Goal: Information Seeking & Learning: Learn about a topic

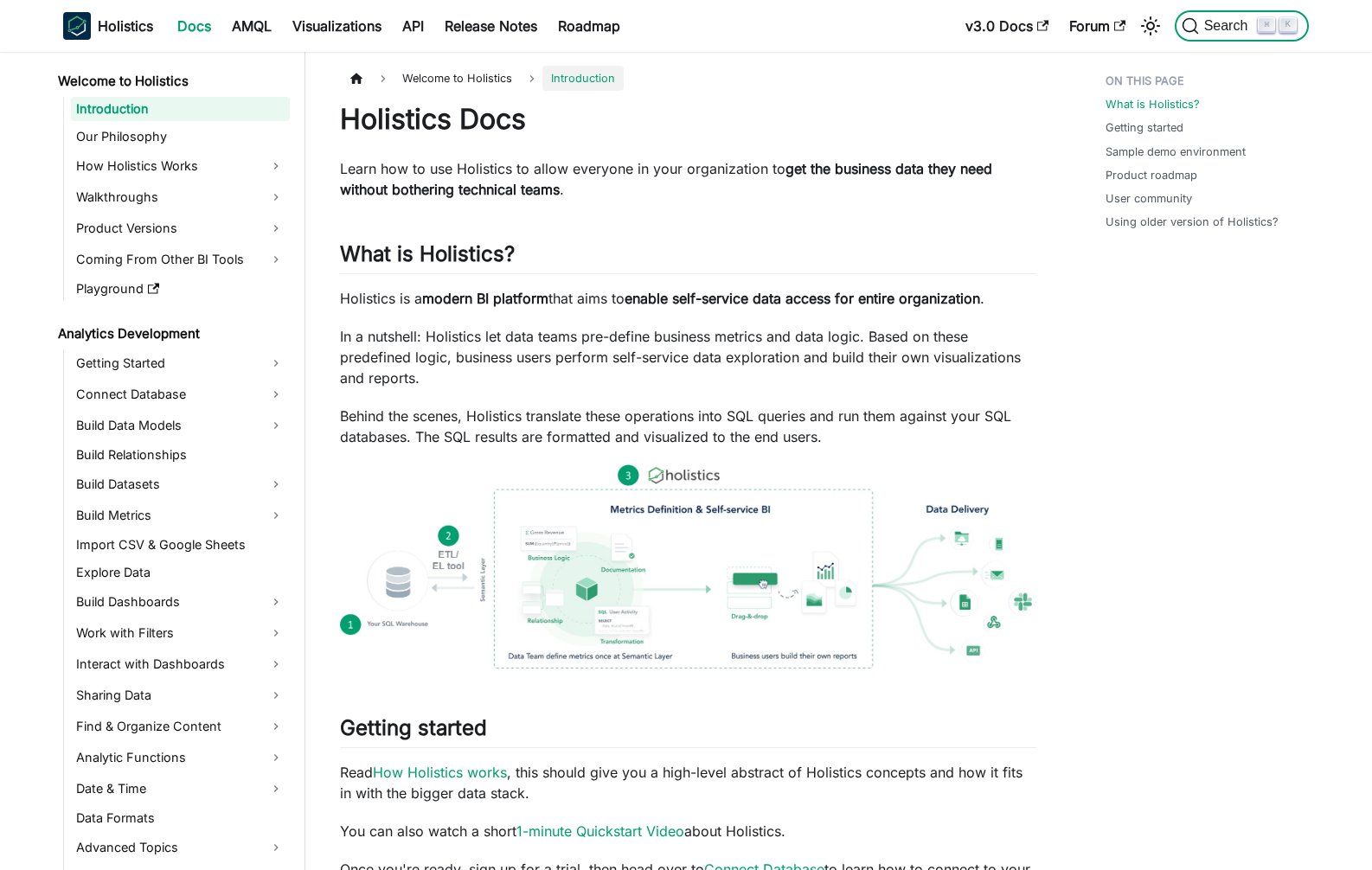
click at [1222, 18] on span "Search" at bounding box center [1228, 26] width 59 height 16
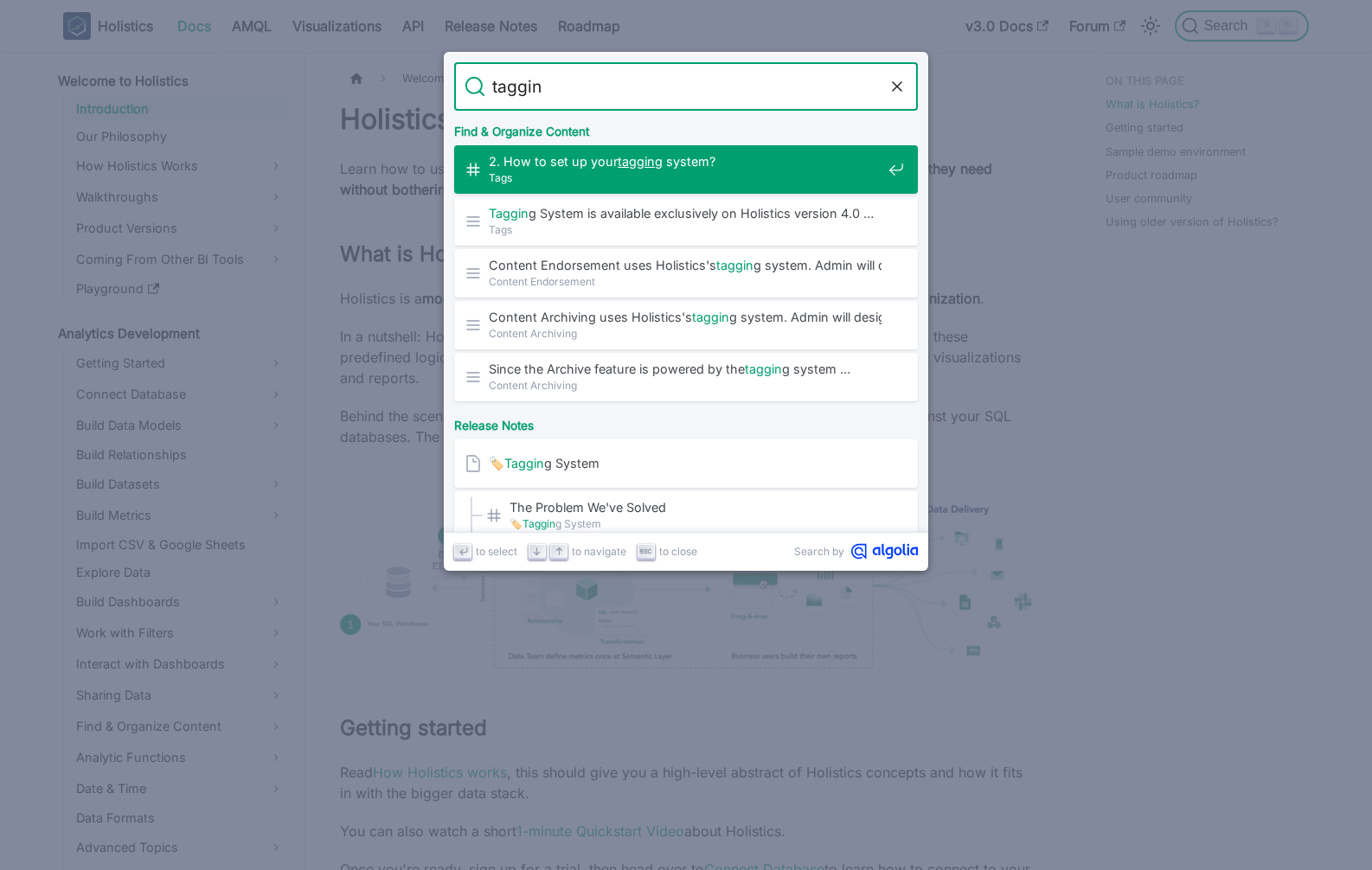
type input "tagging"
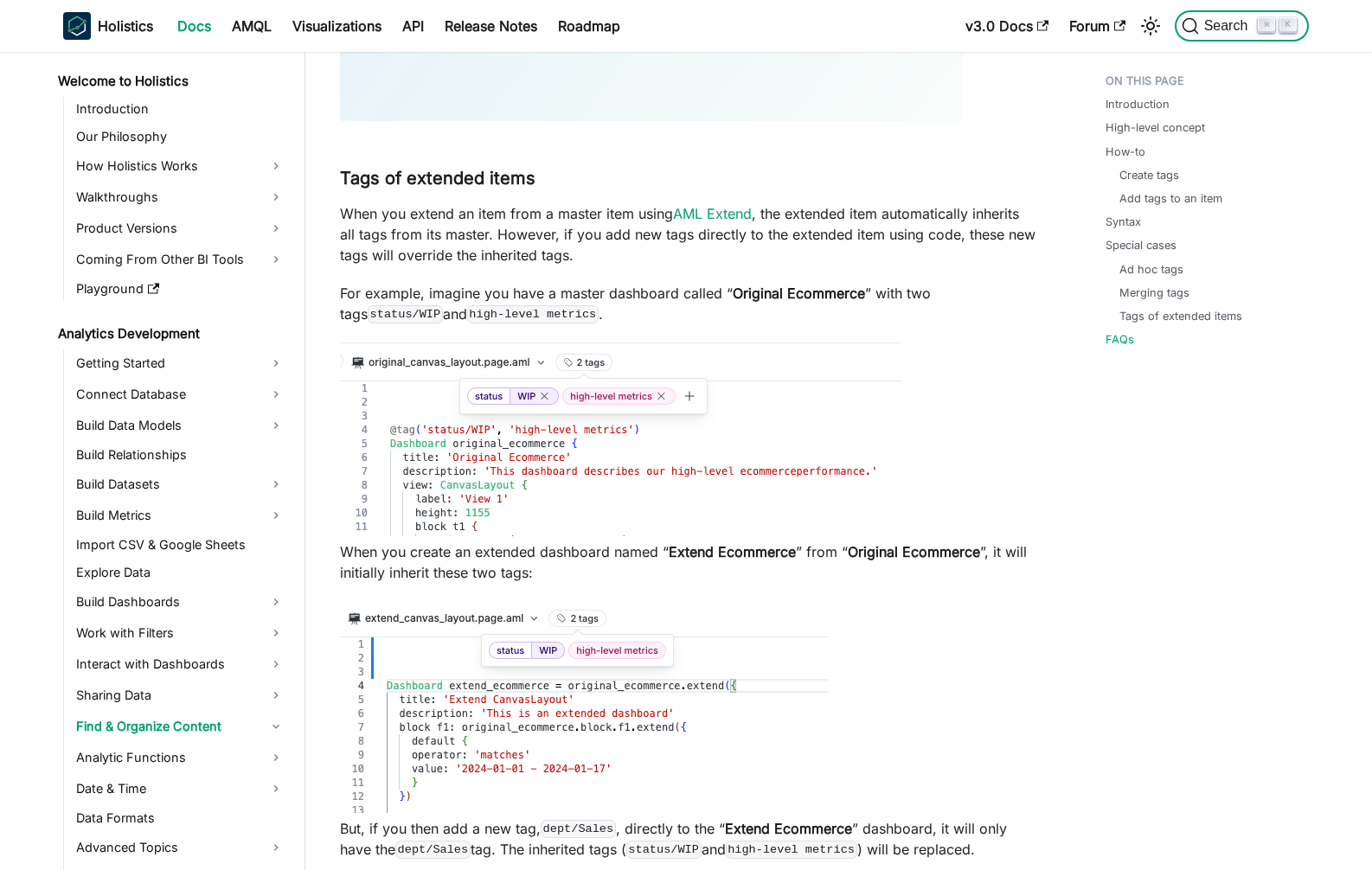
scroll to position [34, 0]
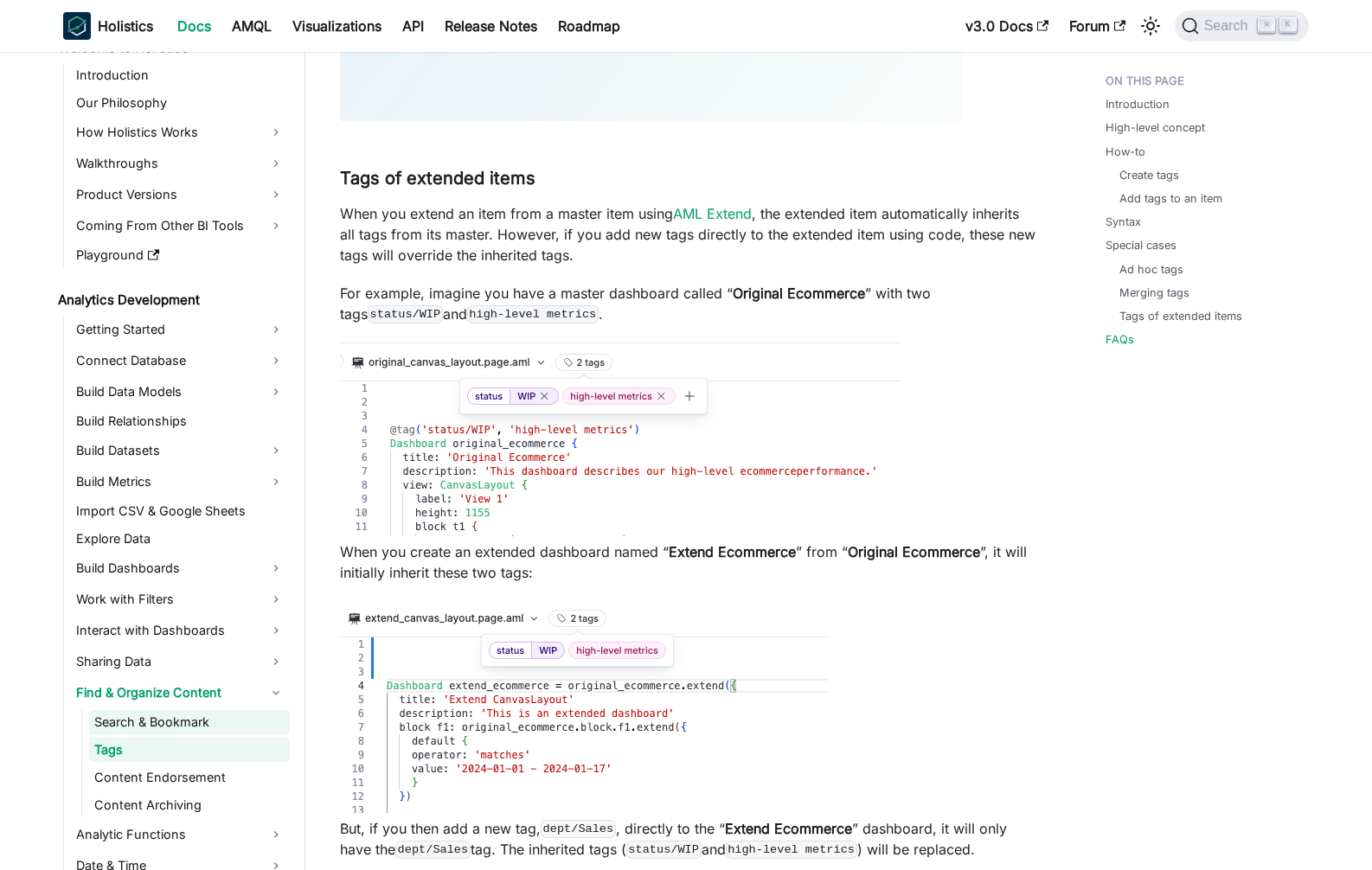
click at [185, 718] on link "Search & Bookmark" at bounding box center [190, 722] width 200 height 24
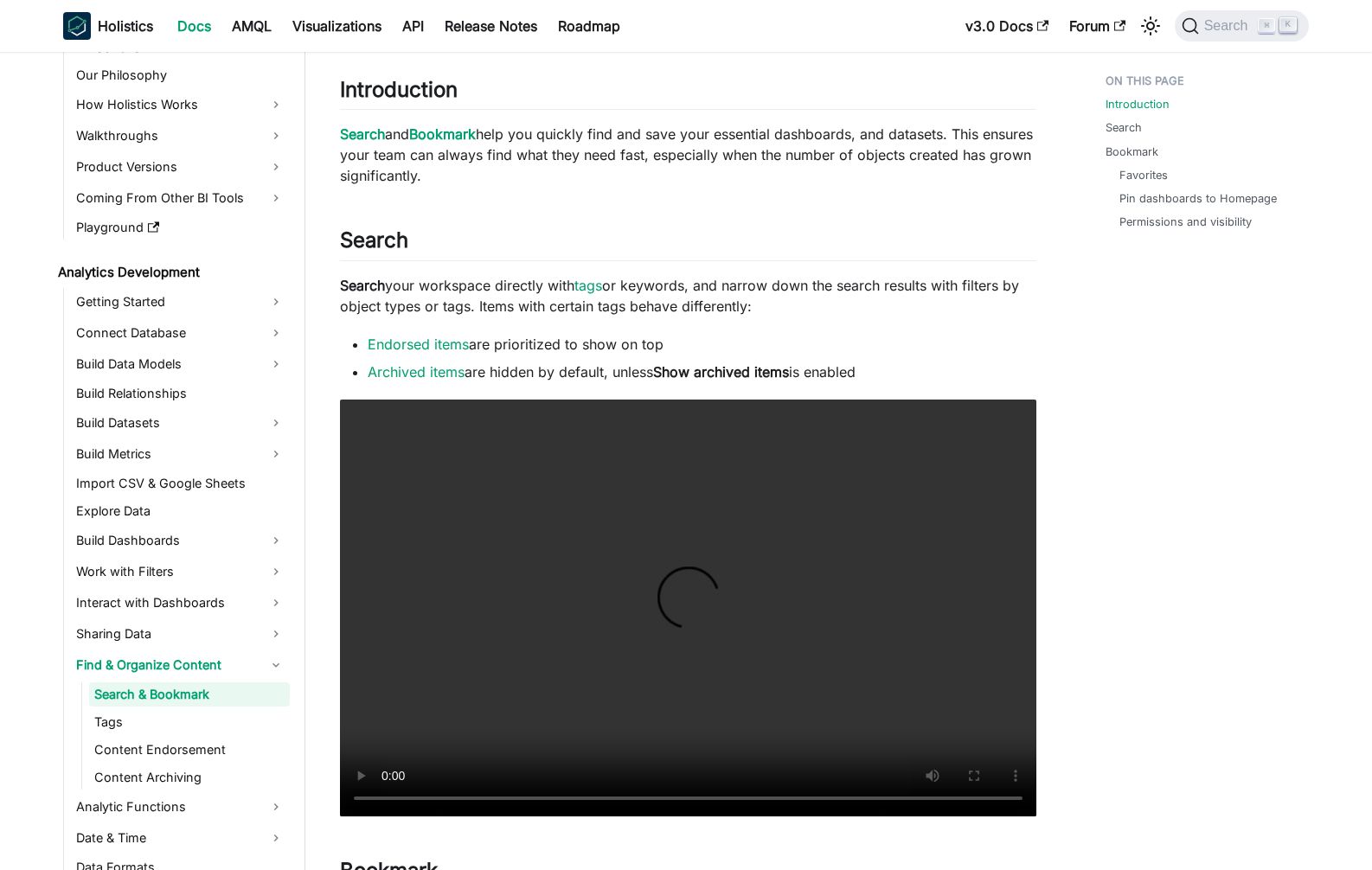
scroll to position [114, 0]
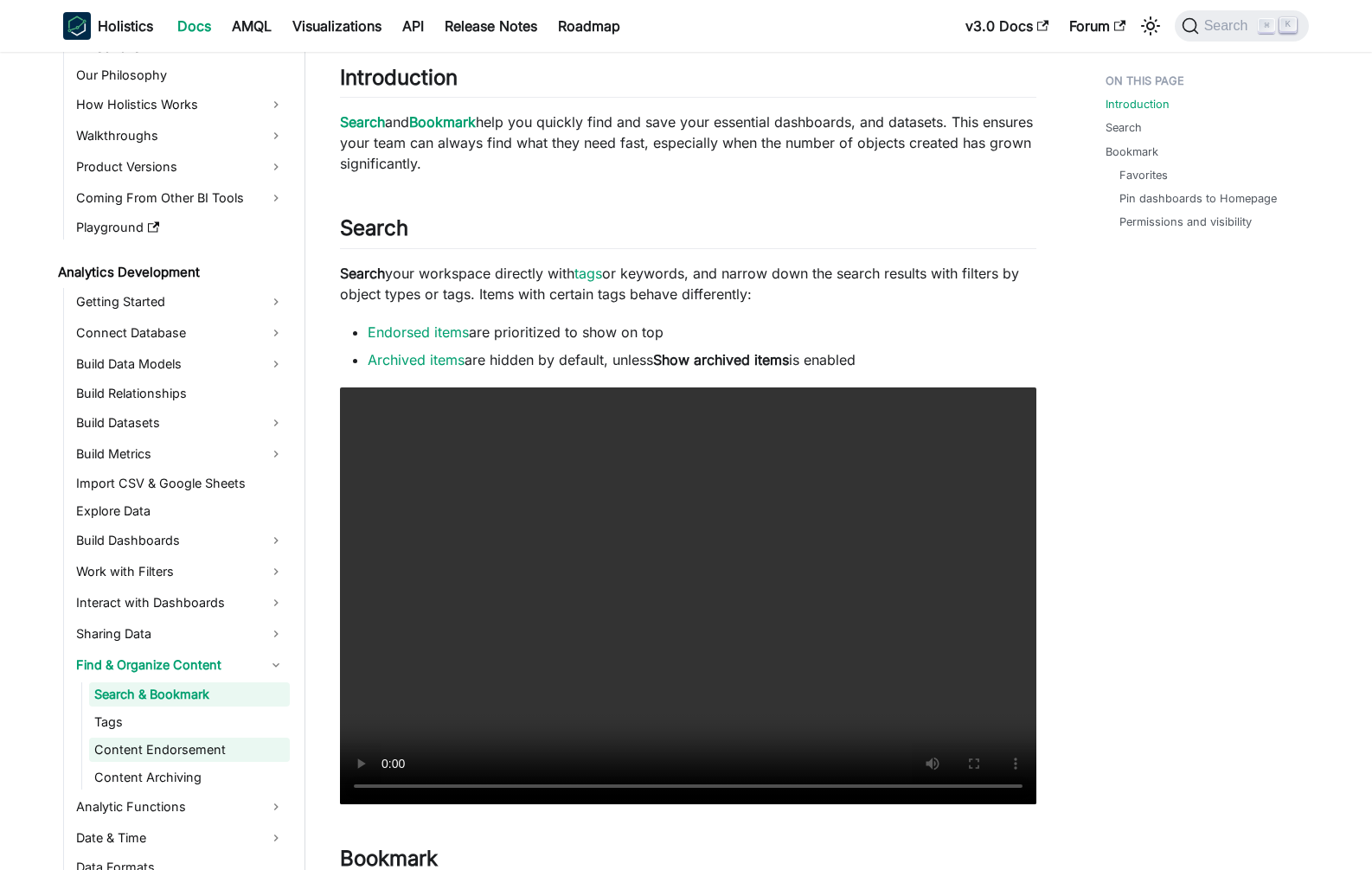
click at [152, 738] on link "Content Endorsement" at bounding box center [190, 749] width 200 height 24
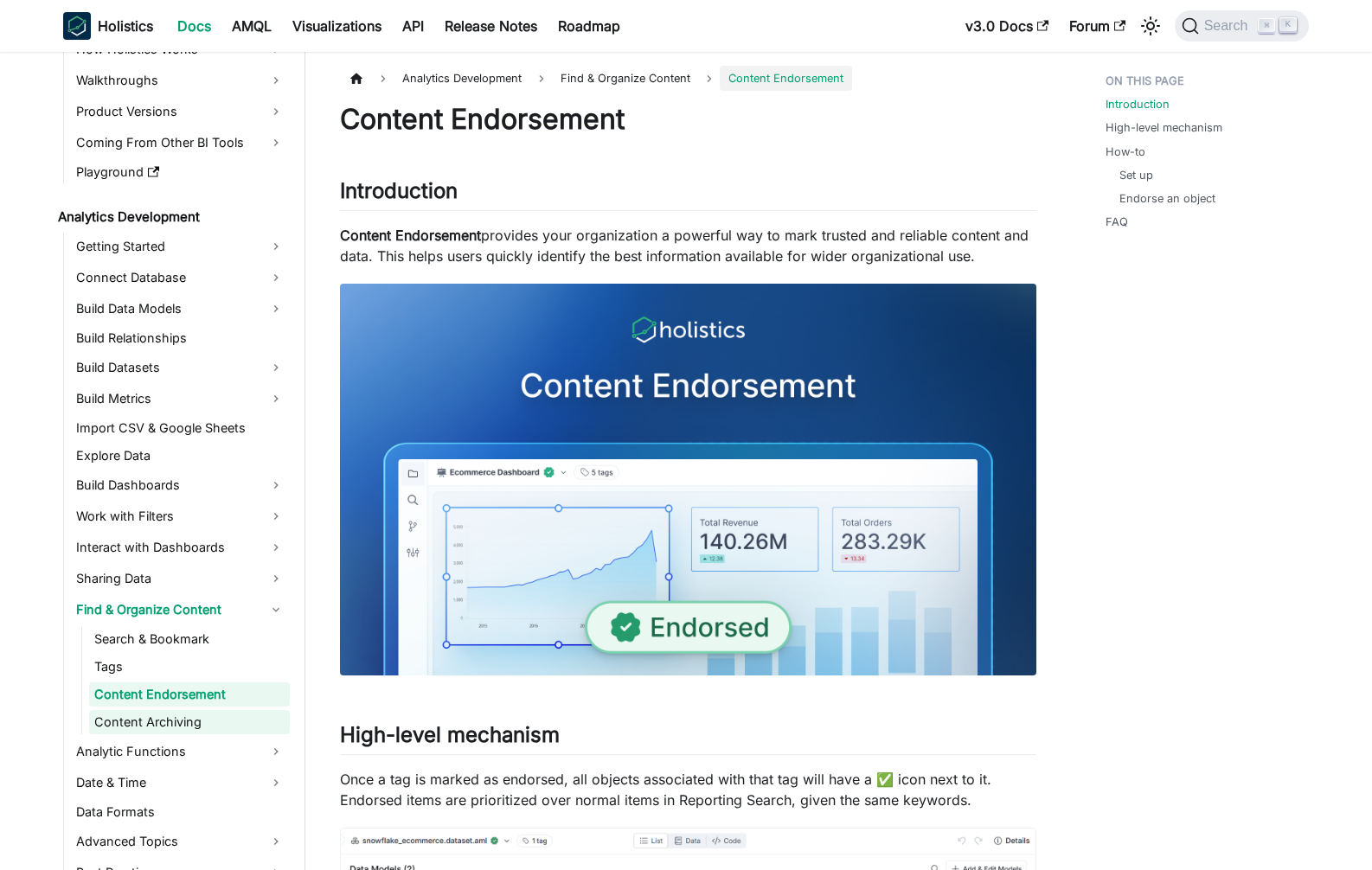
click at [123, 724] on link "Content Archiving" at bounding box center [190, 722] width 200 height 24
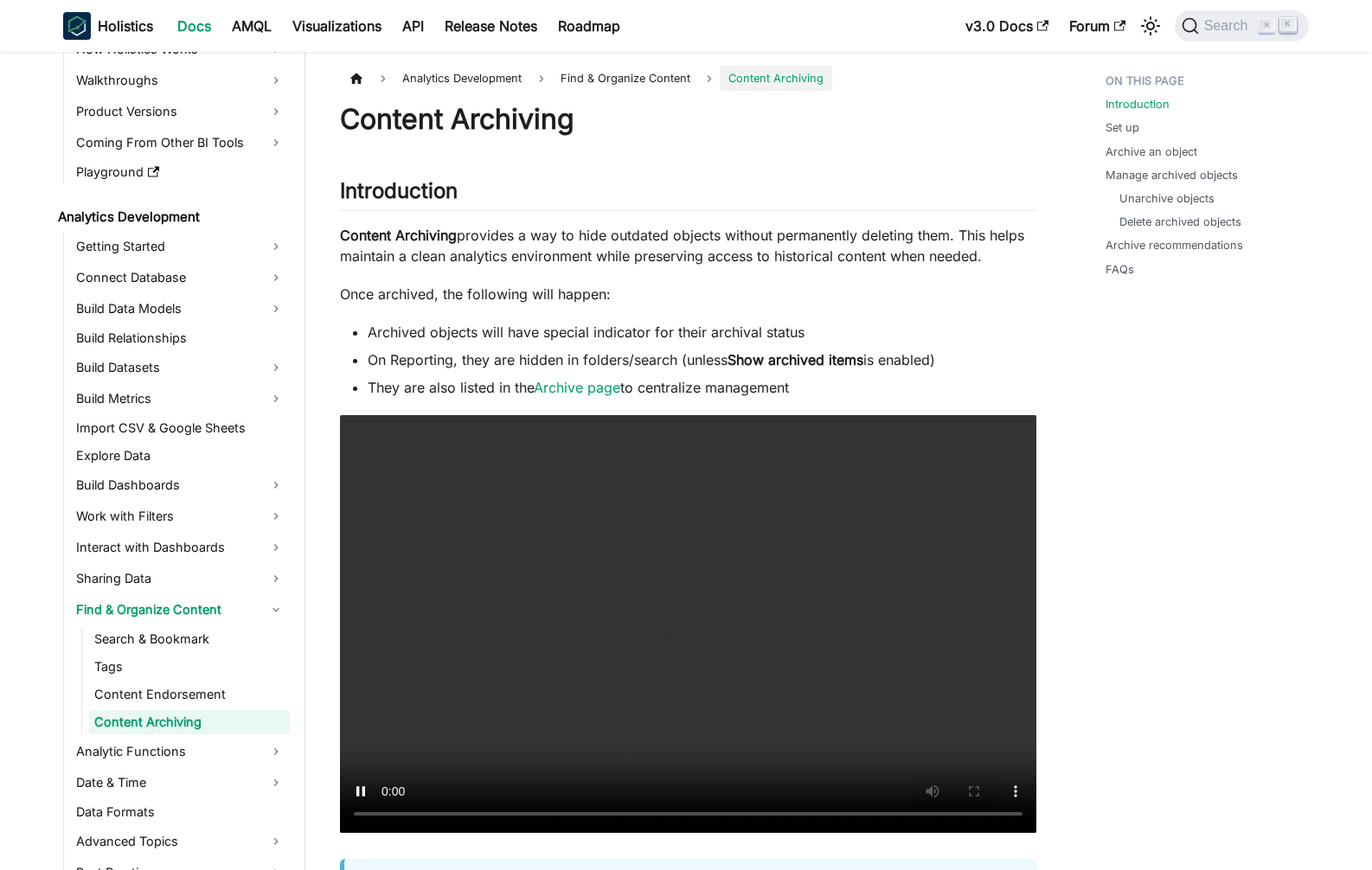
scroll to position [145, 0]
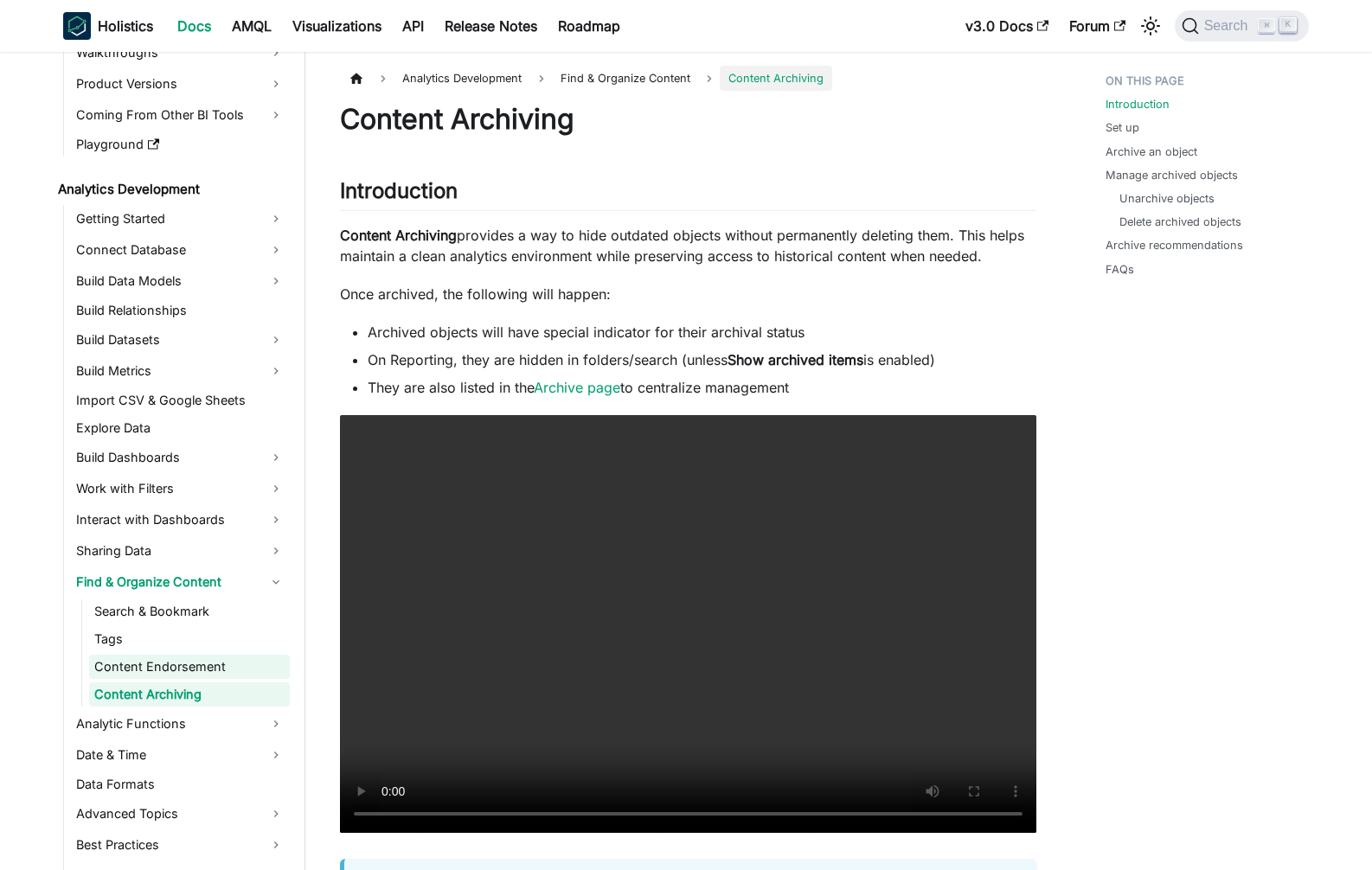
click at [122, 656] on link "Content Endorsement" at bounding box center [190, 667] width 200 height 24
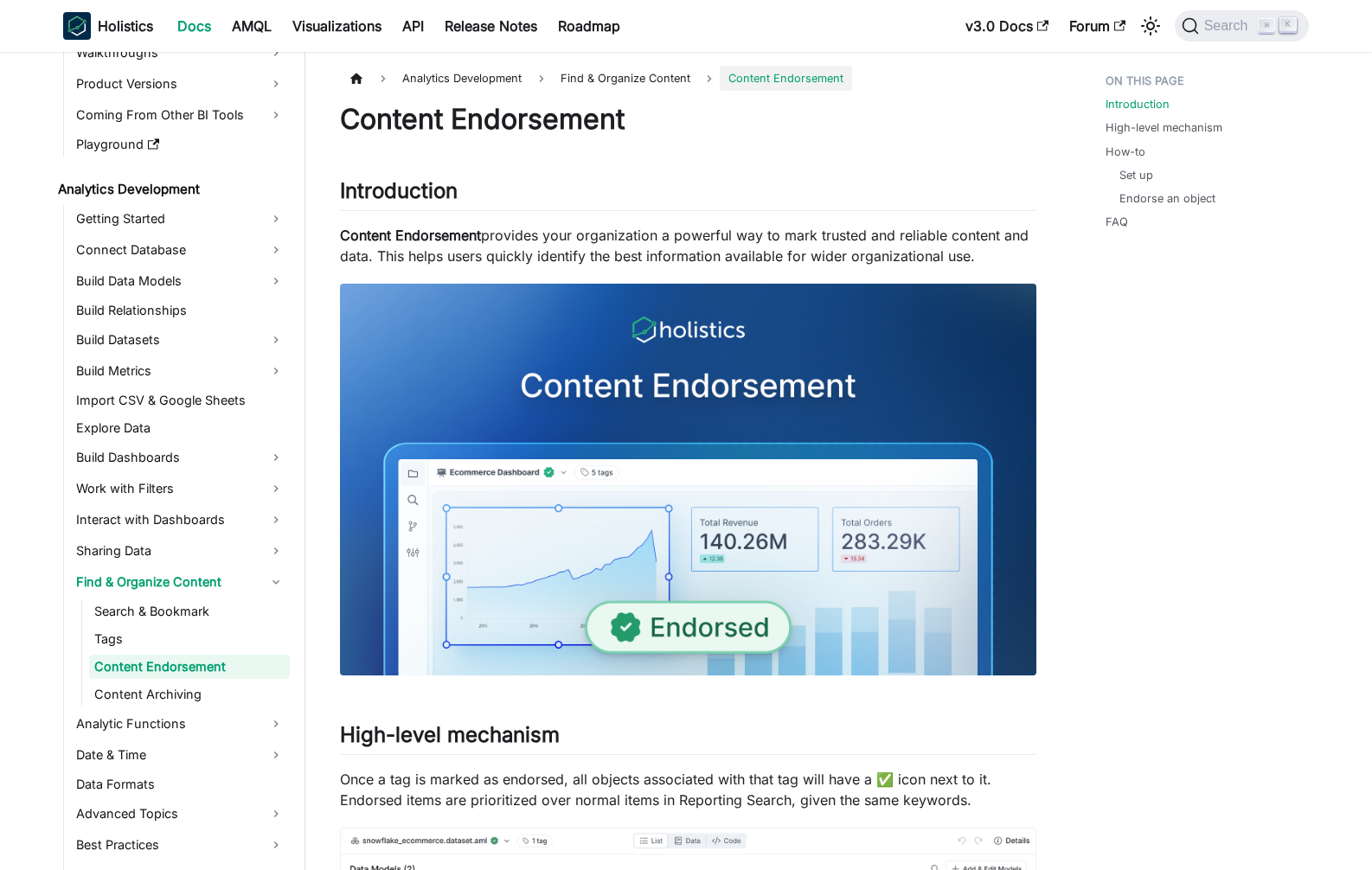
click at [169, 652] on ul "Search & Bookmark Tags Content Endorsement Content Archiving" at bounding box center [186, 653] width 208 height 107
click at [159, 647] on link "Tags" at bounding box center [190, 639] width 200 height 24
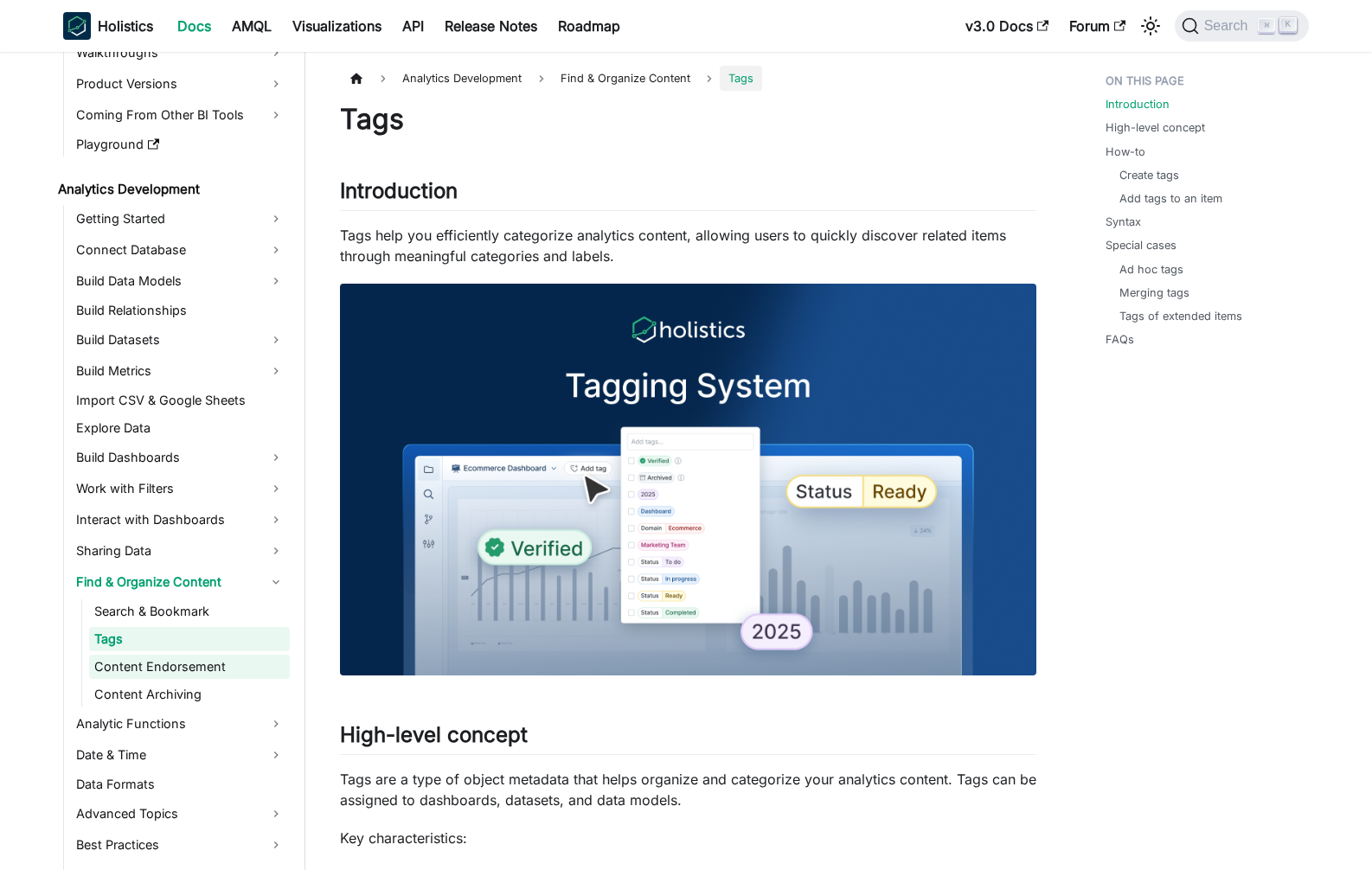
click at [135, 664] on link "Content Endorsement" at bounding box center [190, 667] width 200 height 24
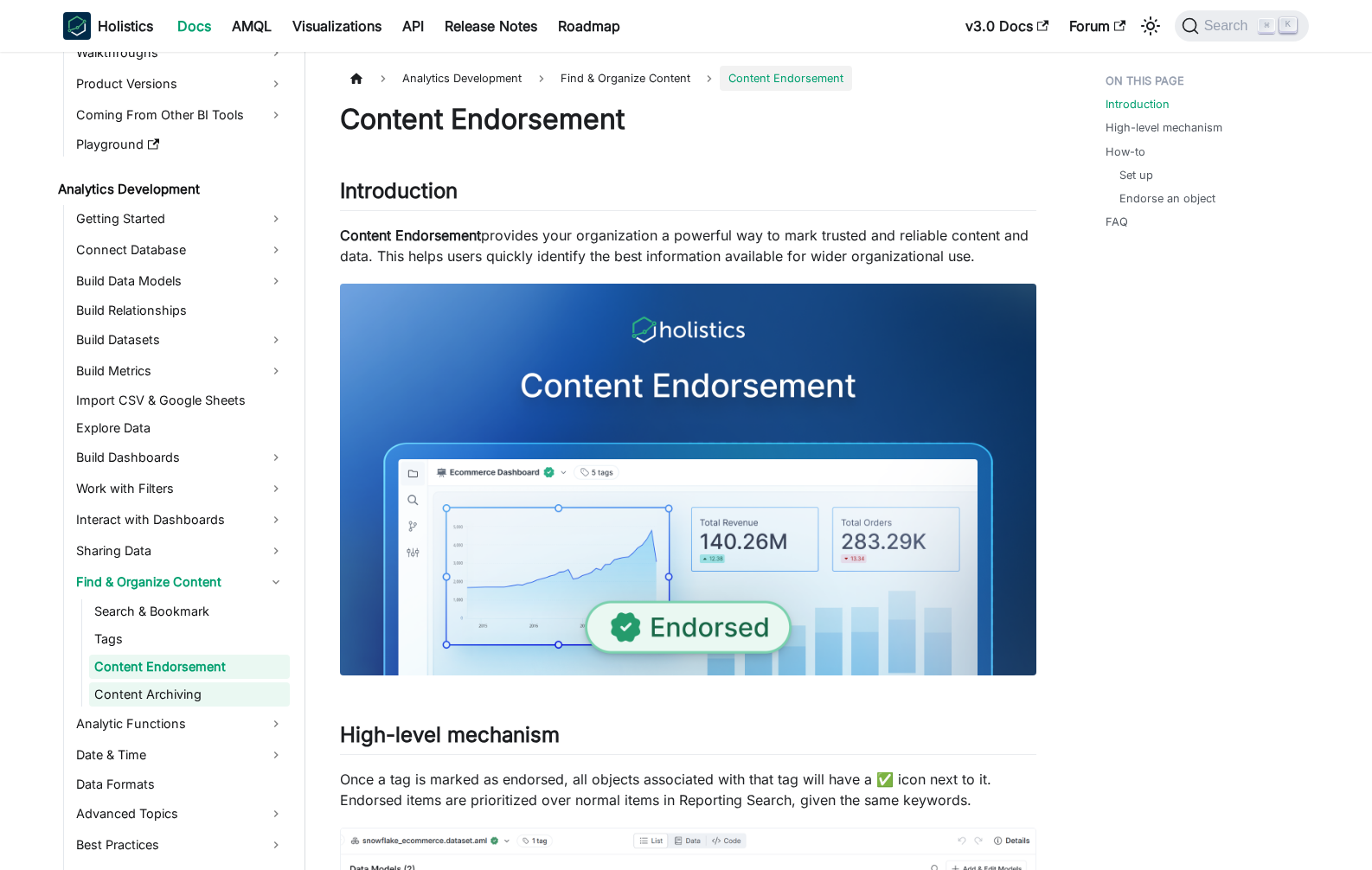
click at [136, 696] on link "Content Archiving" at bounding box center [190, 694] width 200 height 24
